Goal: Task Accomplishment & Management: Use online tool/utility

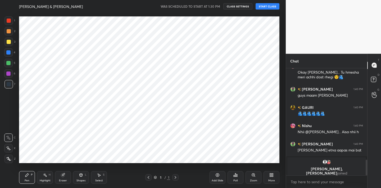
scroll to position [627, 0]
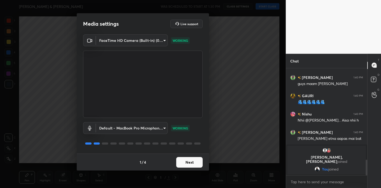
click at [187, 160] on button "Next" at bounding box center [189, 162] width 26 height 11
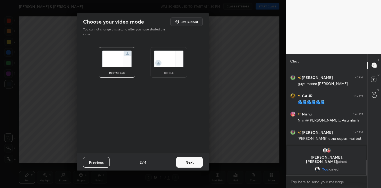
click at [187, 160] on button "Next" at bounding box center [189, 162] width 26 height 11
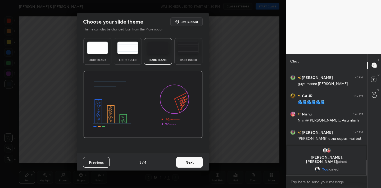
click at [190, 160] on button "Next" at bounding box center [189, 162] width 26 height 11
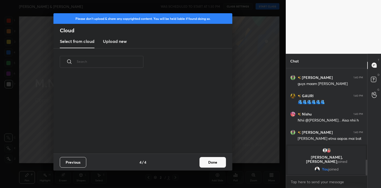
scroll to position [78, 170]
click at [218, 166] on button "Done" at bounding box center [212, 162] width 26 height 11
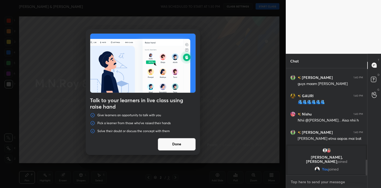
click at [301, 183] on textarea at bounding box center [326, 181] width 73 height 8
click at [179, 143] on button "Done" at bounding box center [177, 144] width 38 height 13
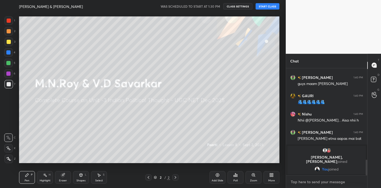
click at [314, 182] on textarea at bounding box center [326, 181] width 73 height 8
type textarea "x"
type textarea "s"
type textarea "x"
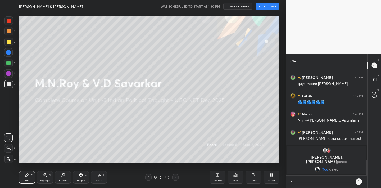
type textarea "st"
type textarea "x"
type textarea "stu"
type textarea "x"
type textarea "stud"
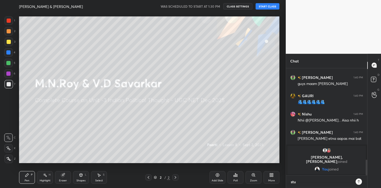
type textarea "x"
type textarea "stude"
type textarea "x"
type textarea "studen"
type textarea "x"
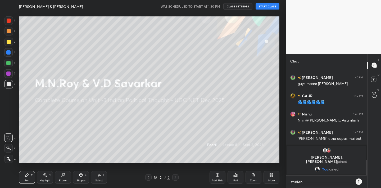
type textarea "student"
type textarea "x"
type textarea "students"
type textarea "x"
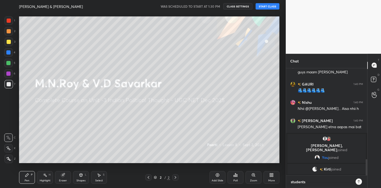
scroll to position [605, 0]
type textarea "students"
type textarea "x"
type textarea "students p"
type textarea "x"
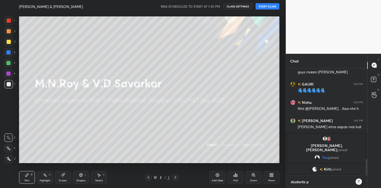
type textarea "students pl"
type textarea "x"
type textarea "students ple"
type textarea "x"
type textarea "students plea"
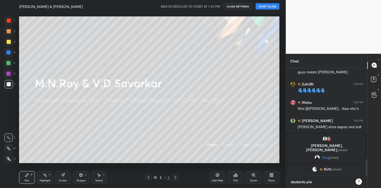
type textarea "x"
type textarea "students pleas"
type textarea "x"
type textarea "students please"
type textarea "x"
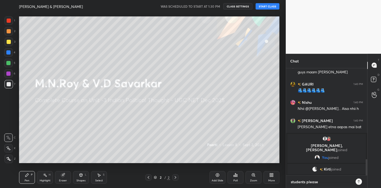
type textarea "students please"
type textarea "x"
type textarea "students please w"
type textarea "x"
type textarea "students please wa"
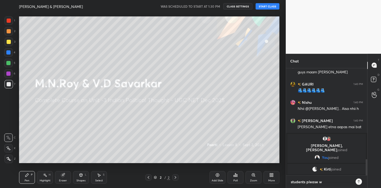
type textarea "x"
type textarea "students please wai"
type textarea "x"
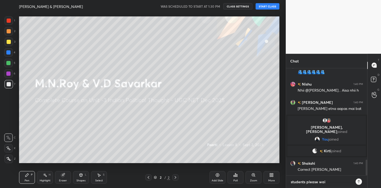
type textarea "students please wait"
type textarea "x"
type textarea "students please wait"
type textarea "x"
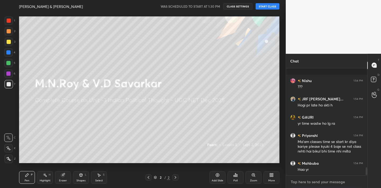
scroll to position [1377, 0]
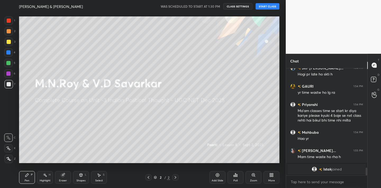
click at [265, 7] on button "START CLASS" at bounding box center [268, 6] width 24 height 6
click at [9, 158] on icon at bounding box center [8, 159] width 5 height 4
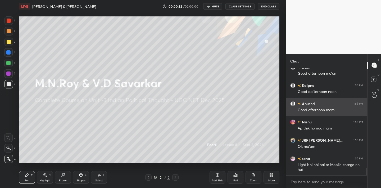
scroll to position [1544, 0]
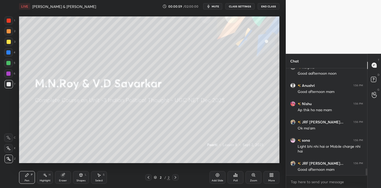
click at [212, 6] on button "mute" at bounding box center [212, 6] width 19 height 6
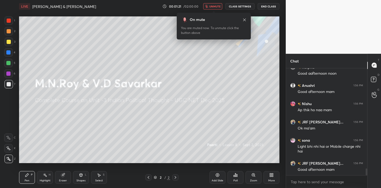
scroll to position [1567, 0]
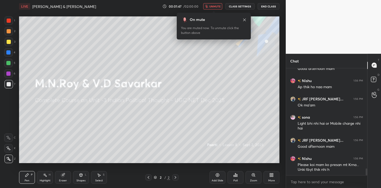
click at [270, 171] on div "More" at bounding box center [271, 177] width 16 height 13
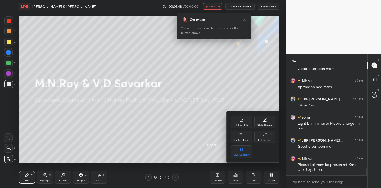
click at [240, 115] on div "Upload File Slide theme Light Mode Full screen F Live Support" at bounding box center [253, 136] width 53 height 51
click at [241, 122] on div "Upload File" at bounding box center [241, 122] width 21 height 13
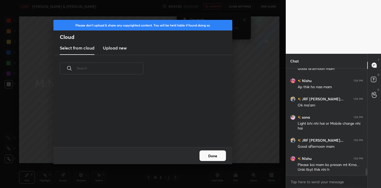
scroll to position [65, 170]
click at [118, 45] on h3 "Upload new" at bounding box center [115, 48] width 24 height 6
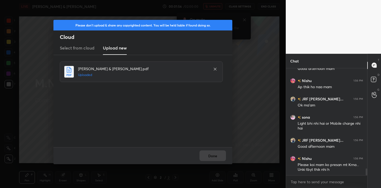
click at [210, 156] on div "Done" at bounding box center [142, 155] width 179 height 17
click at [210, 156] on button "Done" at bounding box center [212, 155] width 26 height 11
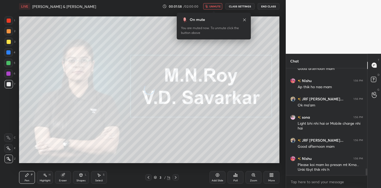
scroll to position [1585, 0]
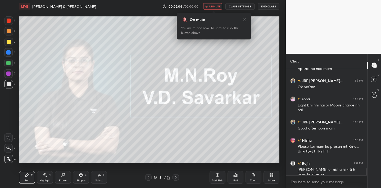
click at [215, 7] on span "unmute" at bounding box center [214, 6] width 11 height 4
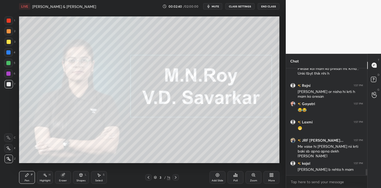
scroll to position [1681, 0]
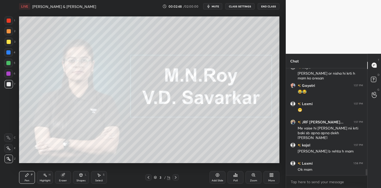
click at [67, 179] on div "Eraser" at bounding box center [63, 177] width 16 height 13
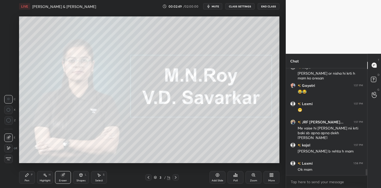
scroll to position [1700, 0]
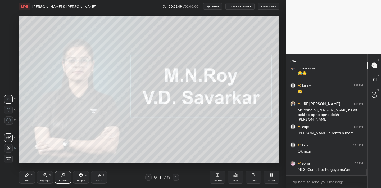
click at [10, 159] on span "Erase all" at bounding box center [8, 159] width 8 height 4
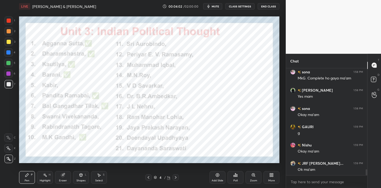
scroll to position [1809, 0]
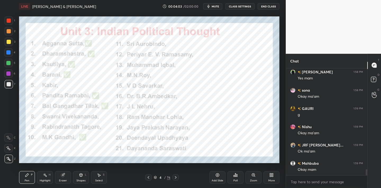
click at [10, 22] on div at bounding box center [9, 21] width 4 height 4
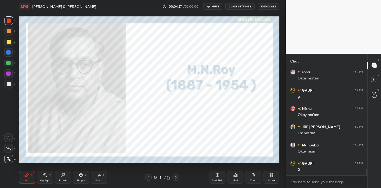
scroll to position [1846, 0]
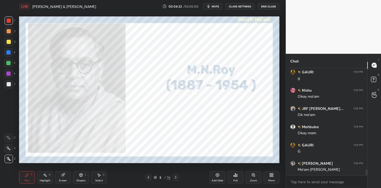
click at [9, 159] on icon at bounding box center [9, 158] width 4 height 3
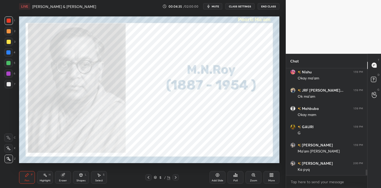
scroll to position [1882, 0]
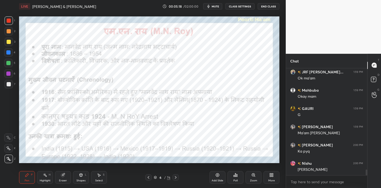
click at [235, 179] on div "Poll" at bounding box center [235, 180] width 4 height 3
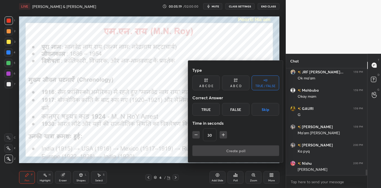
click at [209, 109] on div "True" at bounding box center [206, 109] width 28 height 13
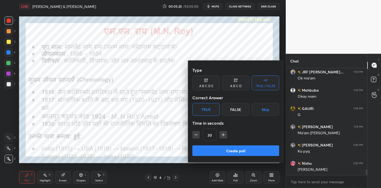
click at [220, 149] on button "Create poll" at bounding box center [235, 150] width 87 height 11
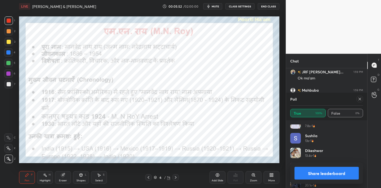
scroll to position [485, 0]
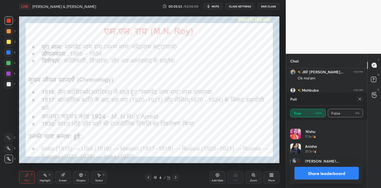
click at [360, 100] on icon at bounding box center [360, 99] width 4 height 4
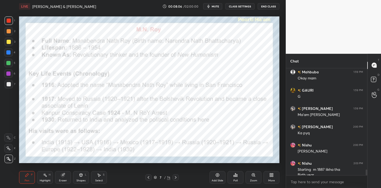
scroll to position [1906, 0]
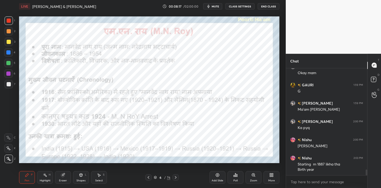
drag, startPoint x: 63, startPoint y: 176, endPoint x: 60, endPoint y: 172, distance: 5.3
click at [63, 176] on icon at bounding box center [62, 174] width 3 height 3
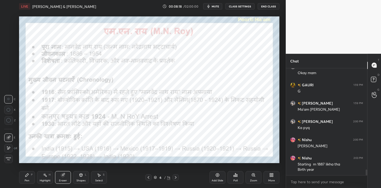
drag, startPoint x: 10, startPoint y: 159, endPoint x: 12, endPoint y: 154, distance: 5.0
click at [11, 159] on span "Erase all" at bounding box center [8, 159] width 8 height 4
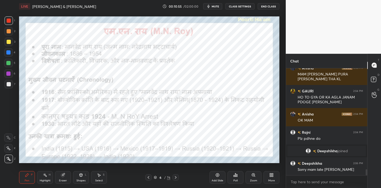
scroll to position [1791, 0]
drag, startPoint x: 63, startPoint y: 177, endPoint x: 53, endPoint y: 174, distance: 10.9
click at [63, 178] on div "Eraser" at bounding box center [63, 177] width 16 height 13
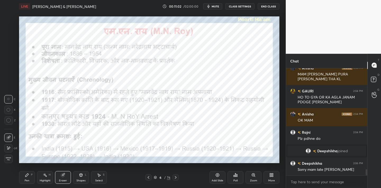
click at [11, 160] on span "Erase all" at bounding box center [8, 159] width 8 height 4
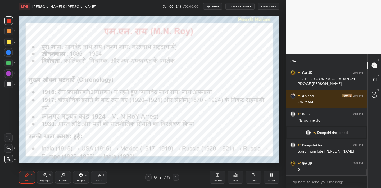
scroll to position [1828, 0]
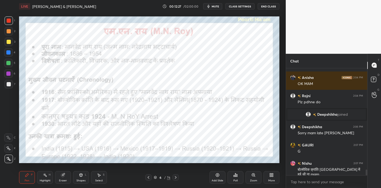
click at [66, 177] on div "Eraser" at bounding box center [63, 177] width 16 height 13
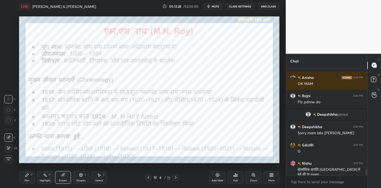
click at [9, 160] on span "Erase all" at bounding box center [8, 159] width 8 height 4
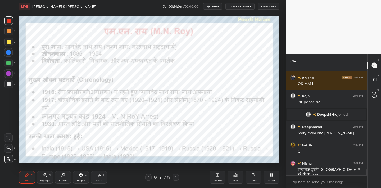
scroll to position [1846, 0]
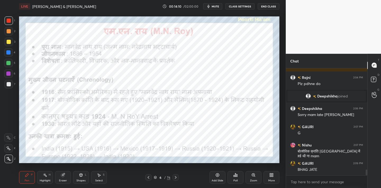
click at [63, 181] on div "Eraser" at bounding box center [63, 180] width 8 height 3
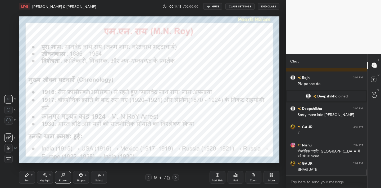
drag, startPoint x: 11, startPoint y: 158, endPoint x: 13, endPoint y: 155, distance: 3.9
click at [11, 158] on span "Erase all" at bounding box center [8, 159] width 8 height 4
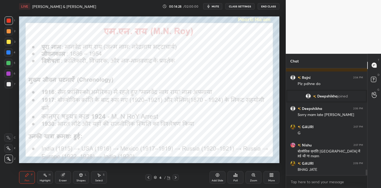
click at [71, 163] on div "Setting up your live class Poll for secs No correct answer Start poll" at bounding box center [149, 90] width 264 height 154
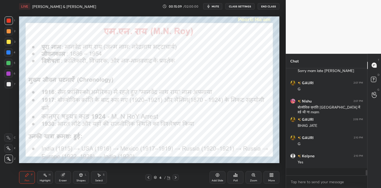
scroll to position [1882, 0]
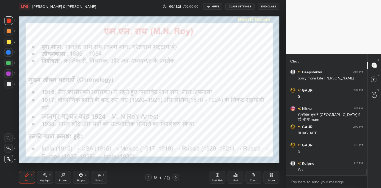
drag, startPoint x: 61, startPoint y: 180, endPoint x: 63, endPoint y: 179, distance: 3.1
click at [62, 180] on div "Eraser" at bounding box center [63, 180] width 8 height 3
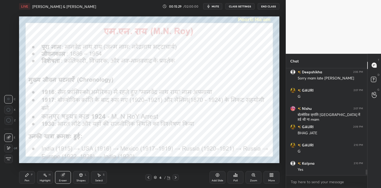
drag, startPoint x: 11, startPoint y: 158, endPoint x: 14, endPoint y: 157, distance: 3.4
click at [13, 158] on div "Erase all" at bounding box center [9, 158] width 10 height 8
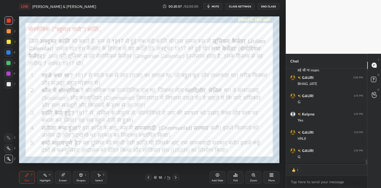
scroll to position [2, 2]
type textarea "x"
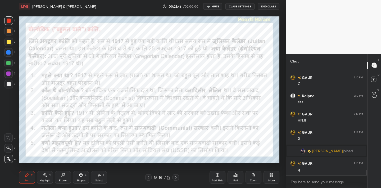
scroll to position [1923, 0]
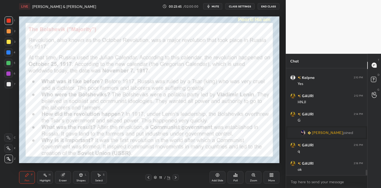
click at [213, 8] on span "mute" at bounding box center [215, 6] width 7 height 4
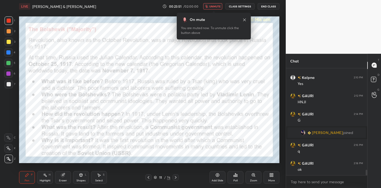
click at [213, 8] on span "unmute" at bounding box center [214, 6] width 11 height 4
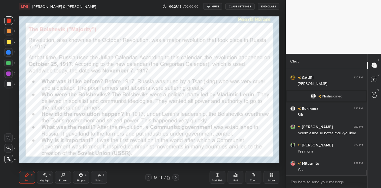
scroll to position [2046, 0]
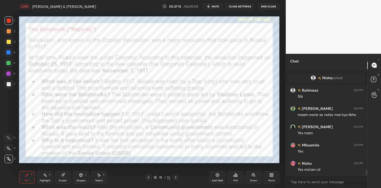
drag, startPoint x: 64, startPoint y: 179, endPoint x: 64, endPoint y: 170, distance: 9.8
click at [65, 179] on div "Eraser" at bounding box center [63, 180] width 8 height 3
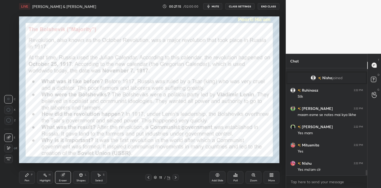
click at [6, 159] on span "Erase all" at bounding box center [8, 159] width 8 height 4
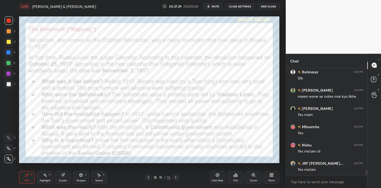
scroll to position [2083, 0]
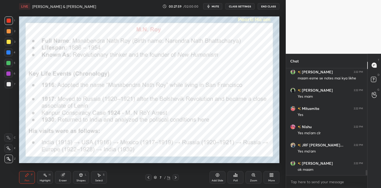
click at [267, 6] on button "End Class" at bounding box center [269, 6] width 22 height 6
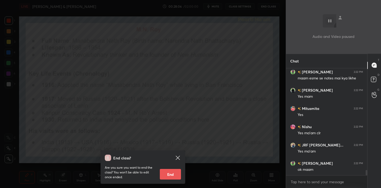
click at [223, 65] on div "End class? Are you sure you want to end the class? You won’t be able to edit on…" at bounding box center [143, 94] width 286 height 188
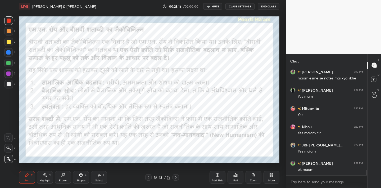
scroll to position [2101, 0]
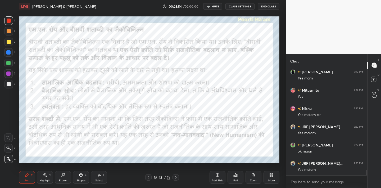
click at [63, 180] on div "Eraser" at bounding box center [63, 180] width 8 height 3
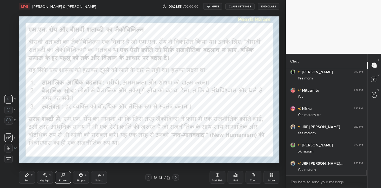
click at [10, 159] on span "Erase all" at bounding box center [8, 159] width 8 height 4
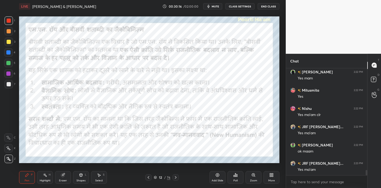
click at [215, 8] on span "mute" at bounding box center [215, 6] width 7 height 4
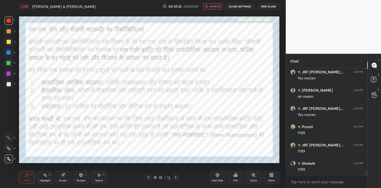
click at [215, 8] on span "unmute" at bounding box center [214, 6] width 11 height 4
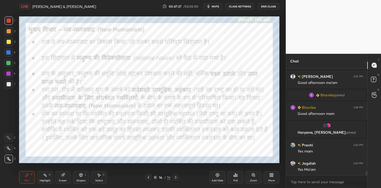
scroll to position [2797, 0]
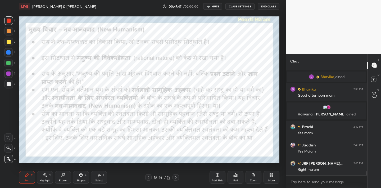
click at [65, 179] on div "Eraser" at bounding box center [63, 180] width 8 height 3
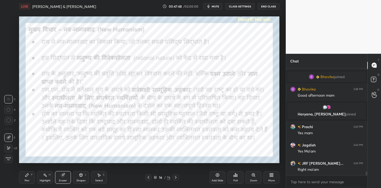
click at [11, 158] on span "Erase all" at bounding box center [8, 159] width 8 height 4
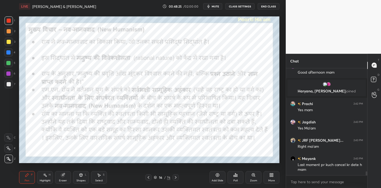
scroll to position [2843, 0]
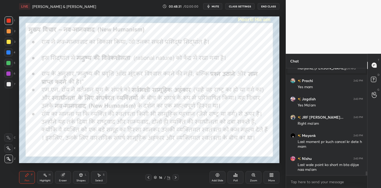
drag, startPoint x: 63, startPoint y: 178, endPoint x: 48, endPoint y: 176, distance: 14.5
click at [63, 179] on div "Eraser" at bounding box center [63, 177] width 16 height 13
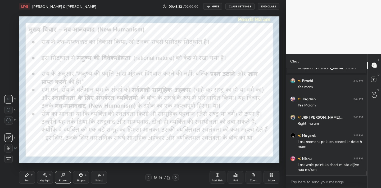
drag, startPoint x: 7, startPoint y: 159, endPoint x: 11, endPoint y: 159, distance: 3.2
click at [7, 159] on span "Erase all" at bounding box center [8, 159] width 8 height 4
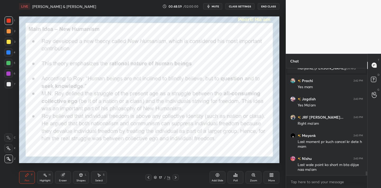
scroll to position [2856, 0]
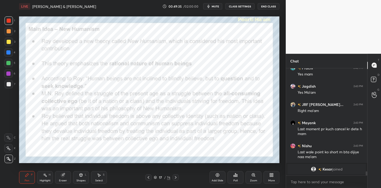
click at [209, 163] on div "LIVE [PERSON_NAME] & [PERSON_NAME] 00:49:35 / 02:00:00 mute CLASS SETTINGS End …" at bounding box center [149, 94] width 264 height 188
click at [180, 166] on div "Setting up your live class Poll for secs No correct answer Start poll" at bounding box center [149, 90] width 264 height 154
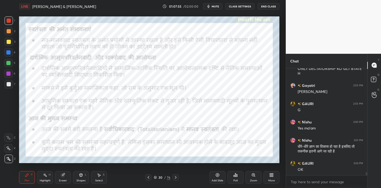
scroll to position [3464, 0]
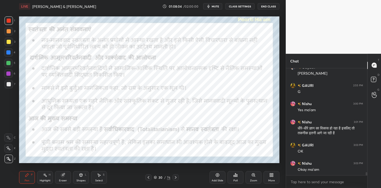
click at [214, 7] on span "mute" at bounding box center [215, 6] width 7 height 4
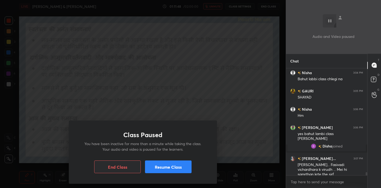
scroll to position [3446, 0]
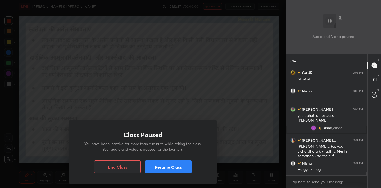
click at [219, 59] on div "Class Paused You have been inactive for more than a minute while taking the cla…" at bounding box center [143, 94] width 286 height 188
click at [175, 167] on button "Resume Class" at bounding box center [168, 166] width 47 height 13
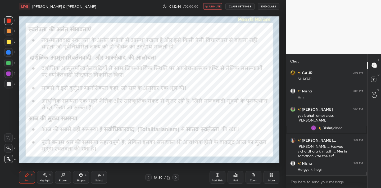
scroll to position [3464, 0]
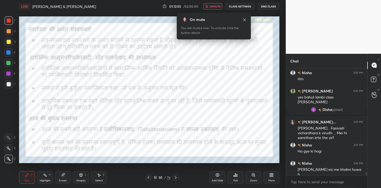
click at [216, 8] on span "unmute" at bounding box center [214, 6] width 11 height 4
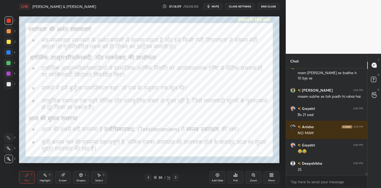
scroll to position [3662, 0]
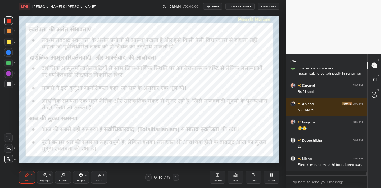
click at [60, 179] on div "Eraser" at bounding box center [63, 180] width 8 height 3
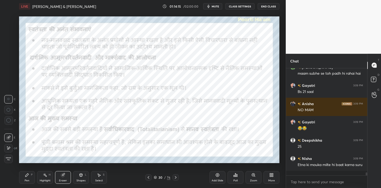
click at [12, 157] on span "Erase all" at bounding box center [8, 159] width 8 height 4
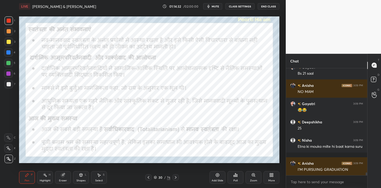
scroll to position [3703, 0]
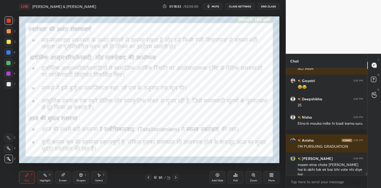
drag, startPoint x: 61, startPoint y: 177, endPoint x: 58, endPoint y: 173, distance: 4.9
click at [61, 177] on icon at bounding box center [63, 175] width 4 height 4
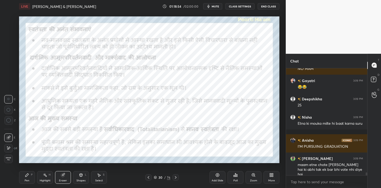
click at [11, 159] on span "Erase all" at bounding box center [8, 159] width 8 height 4
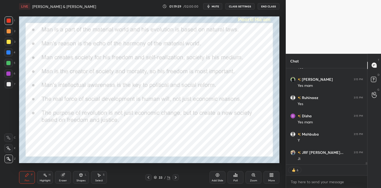
scroll to position [3860, 0]
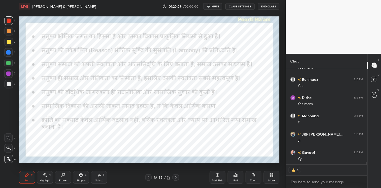
type textarea "x"
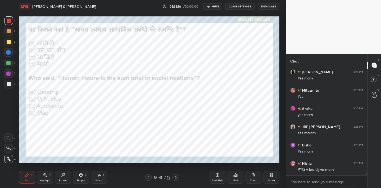
scroll to position [4160, 0]
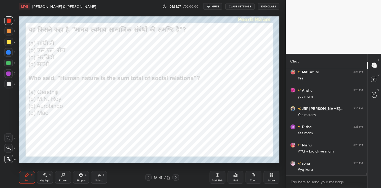
click at [234, 179] on div "Poll" at bounding box center [235, 180] width 4 height 3
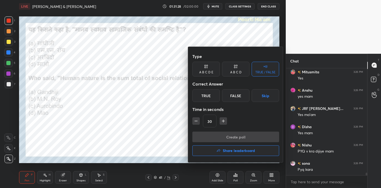
click at [196, 118] on button "button" at bounding box center [195, 120] width 7 height 7
type input "15"
click at [196, 119] on div "15" at bounding box center [235, 121] width 87 height 13
click at [237, 72] on div "A B C D" at bounding box center [235, 72] width 11 height 3
drag, startPoint x: 221, startPoint y: 95, endPoint x: 222, endPoint y: 114, distance: 19.3
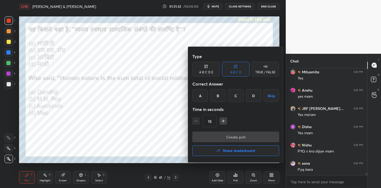
click at [221, 96] on div "B" at bounding box center [218, 95] width 16 height 13
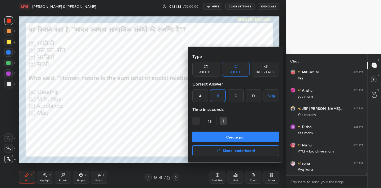
click at [227, 138] on button "Create poll" at bounding box center [235, 136] width 87 height 11
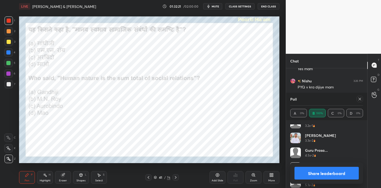
scroll to position [396, 0]
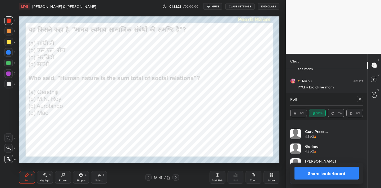
click at [360, 100] on icon at bounding box center [360, 99] width 4 height 4
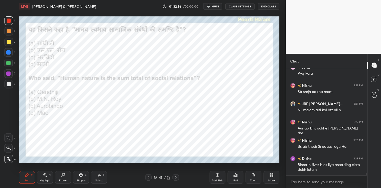
scroll to position [4262, 0]
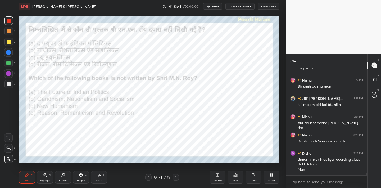
click at [235, 176] on icon at bounding box center [235, 175] width 4 height 4
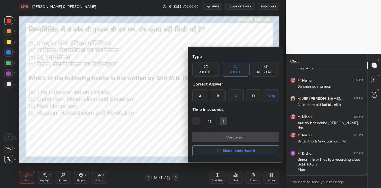
drag, startPoint x: 236, startPoint y: 98, endPoint x: 235, endPoint y: 101, distance: 3.2
click at [236, 98] on div "C" at bounding box center [236, 95] width 16 height 13
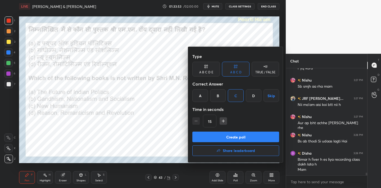
click at [231, 138] on button "Create poll" at bounding box center [235, 136] width 87 height 11
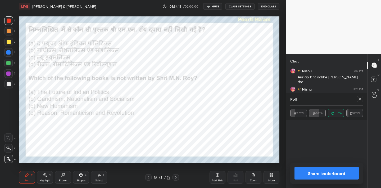
scroll to position [4326, 0]
click at [361, 100] on icon at bounding box center [360, 99] width 4 height 4
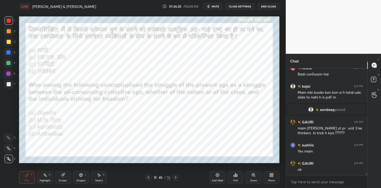
scroll to position [4342, 0]
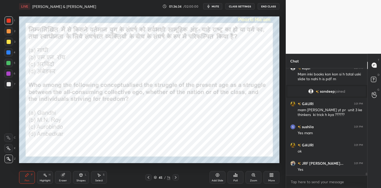
click at [236, 180] on div "Poll" at bounding box center [235, 180] width 4 height 3
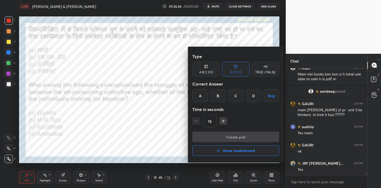
click at [219, 97] on div "B" at bounding box center [218, 95] width 16 height 13
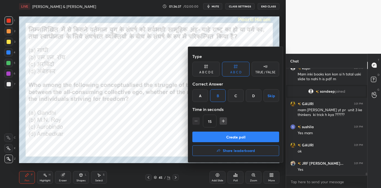
click at [230, 137] on button "Create poll" at bounding box center [235, 136] width 87 height 11
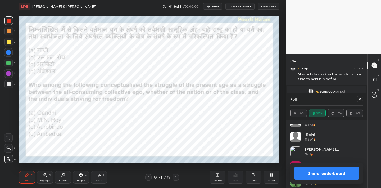
scroll to position [529, 0]
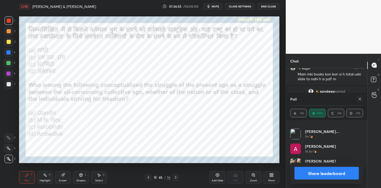
click at [358, 99] on icon at bounding box center [360, 99] width 4 height 4
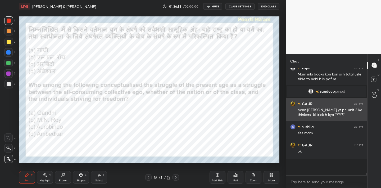
scroll to position [105, 80]
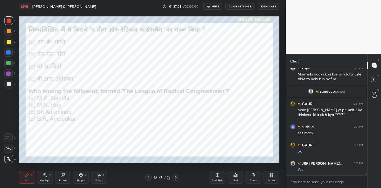
click at [234, 176] on icon at bounding box center [234, 175] width 1 height 1
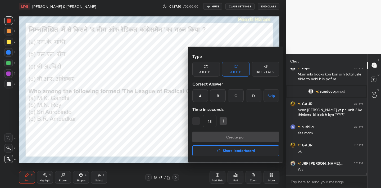
click at [218, 89] on div "Correct Answer" at bounding box center [235, 84] width 87 height 11
click at [219, 94] on div "B" at bounding box center [218, 95] width 16 height 13
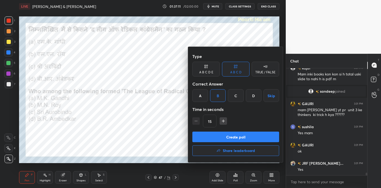
click at [214, 138] on button "Create poll" at bounding box center [235, 136] width 87 height 11
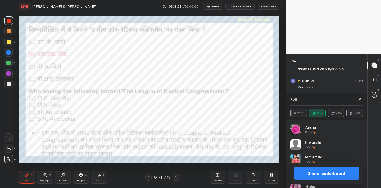
scroll to position [4393, 0]
click at [359, 99] on icon at bounding box center [360, 99] width 4 height 4
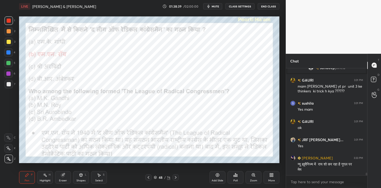
scroll to position [4384, 0]
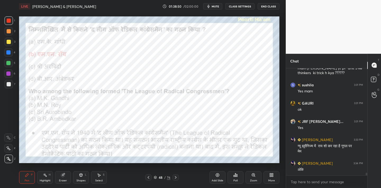
click at [216, 6] on span "mute" at bounding box center [215, 6] width 7 height 4
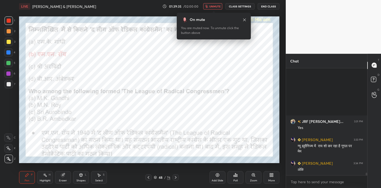
scroll to position [4457, 0]
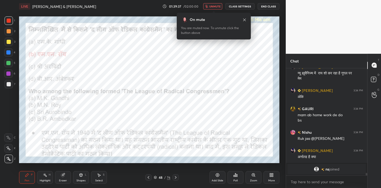
click at [211, 6] on span "unmute" at bounding box center [214, 6] width 11 height 4
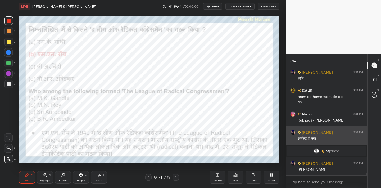
scroll to position [4433, 0]
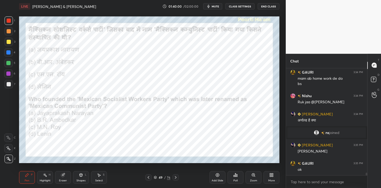
click at [237, 177] on div "Poll" at bounding box center [235, 177] width 16 height 13
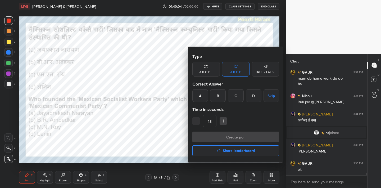
click at [235, 97] on div "C" at bounding box center [236, 95] width 16 height 13
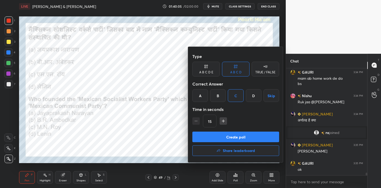
click at [230, 138] on button "Create poll" at bounding box center [235, 136] width 87 height 11
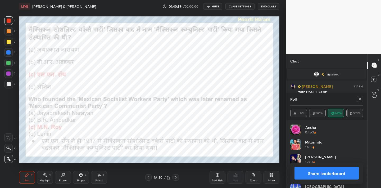
scroll to position [4495, 0]
click at [358, 96] on div at bounding box center [360, 99] width 6 height 6
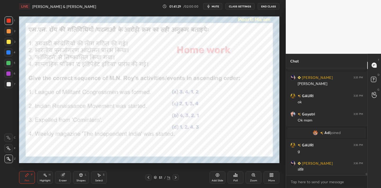
scroll to position [4504, 0]
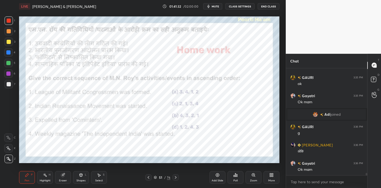
click at [9, 159] on icon at bounding box center [9, 158] width 4 height 3
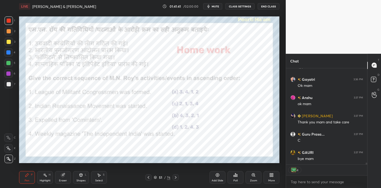
scroll to position [4606, 0]
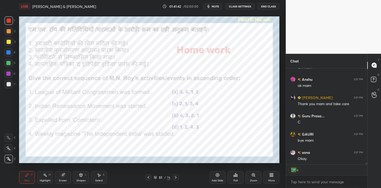
click at [235, 176] on icon at bounding box center [235, 174] width 1 height 3
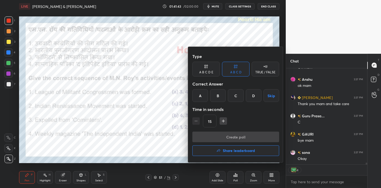
type textarea "x"
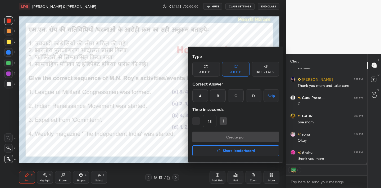
click at [266, 70] on div "TRUE / FALSE" at bounding box center [266, 69] width 28 height 15
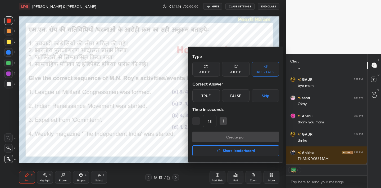
click at [207, 93] on div "True" at bounding box center [206, 95] width 28 height 13
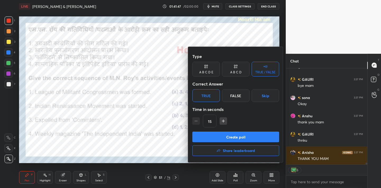
click at [225, 119] on icon "button" at bounding box center [223, 120] width 5 height 5
type input "30"
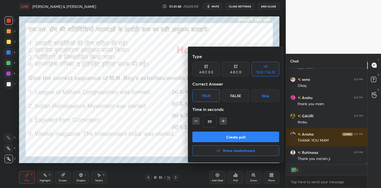
click at [226, 135] on button "Create poll" at bounding box center [235, 136] width 87 height 11
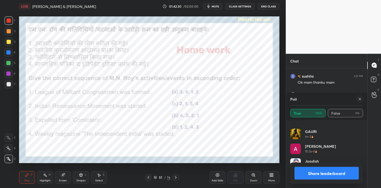
click at [359, 98] on icon at bounding box center [360, 99] width 4 height 4
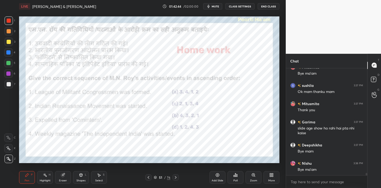
click at [264, 6] on button "End Class" at bounding box center [269, 6] width 22 height 6
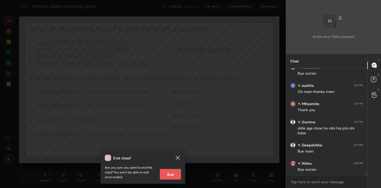
click at [176, 173] on button "End" at bounding box center [170, 174] width 21 height 11
type textarea "x"
